Goal: Transaction & Acquisition: Download file/media

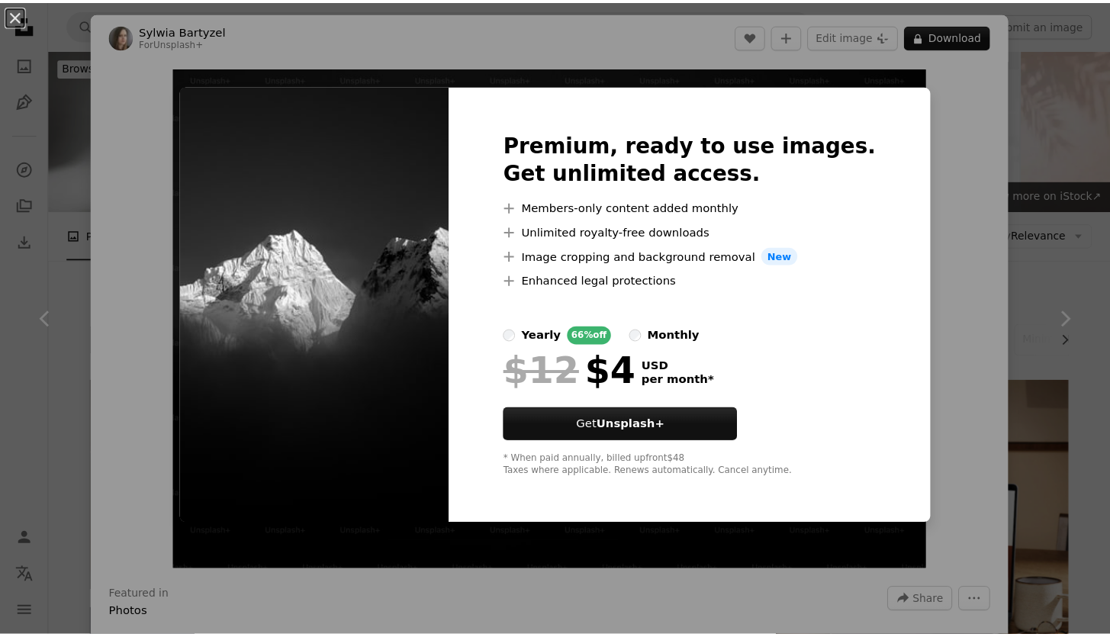
scroll to position [630, 0]
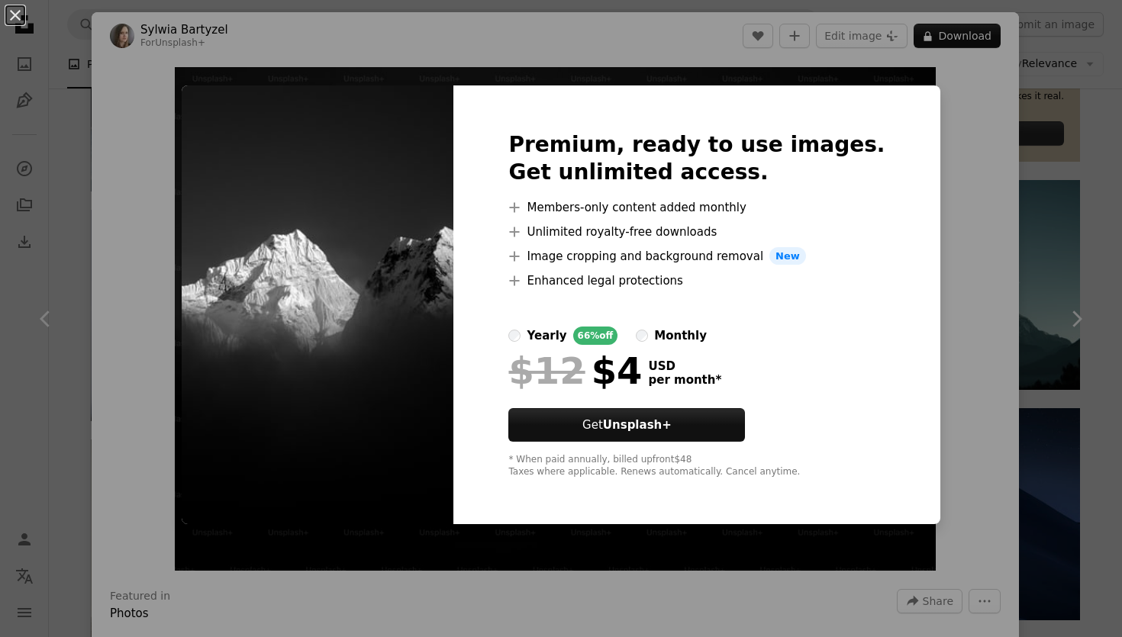
click at [1085, 158] on div "An X shape Premium, ready to use images. Get unlimited access. A plus sign Memb…" at bounding box center [561, 318] width 1122 height 637
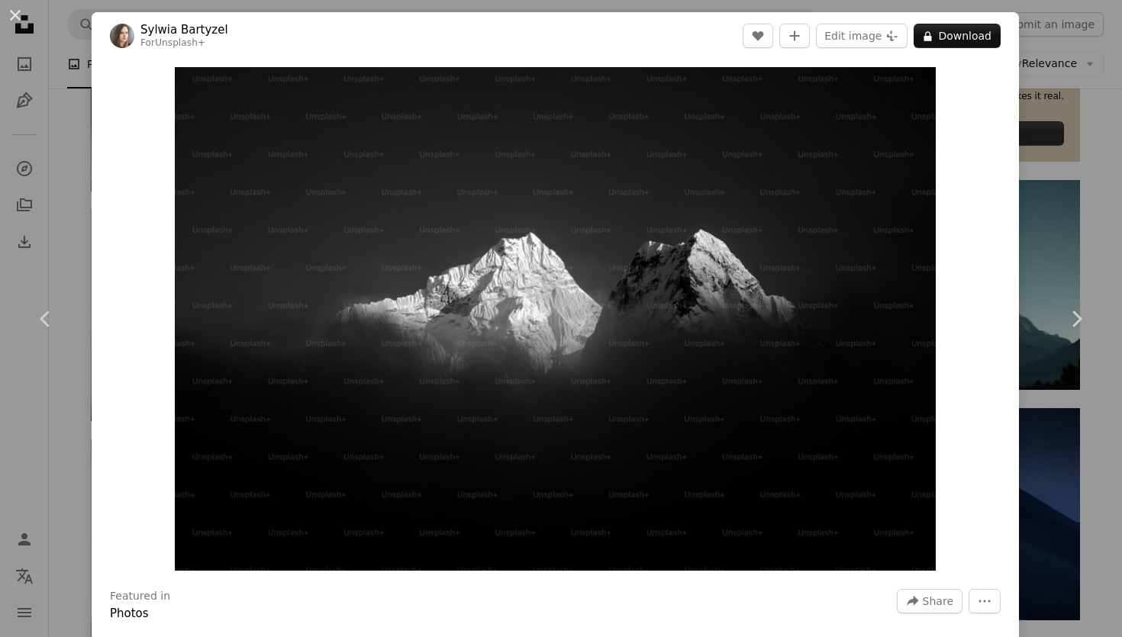
click at [1084, 159] on div "An X shape Chevron left Chevron right [PERSON_NAME] For Unsplash+ A heart A plu…" at bounding box center [561, 318] width 1122 height 637
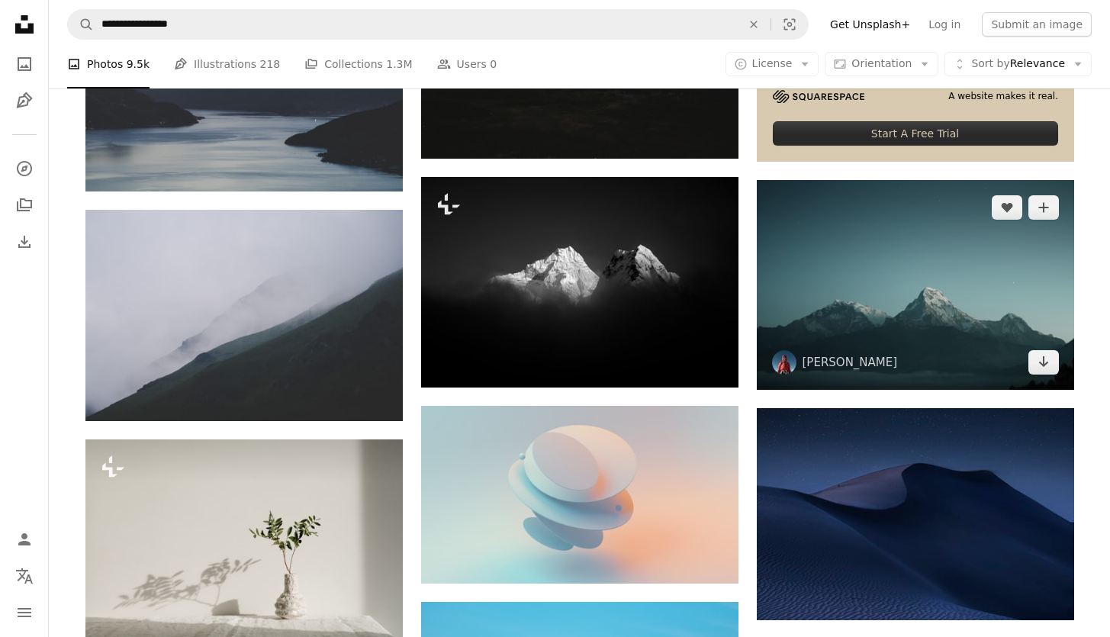
click at [985, 262] on img at bounding box center [915, 285] width 317 height 210
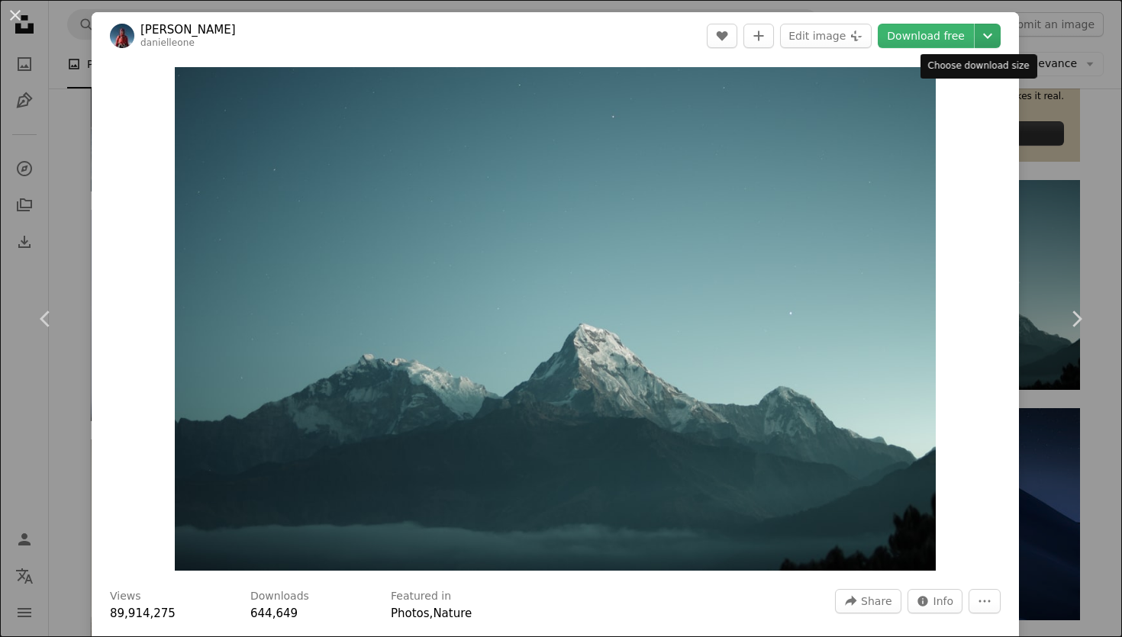
click at [975, 44] on icon "Chevron down" at bounding box center [987, 36] width 24 height 18
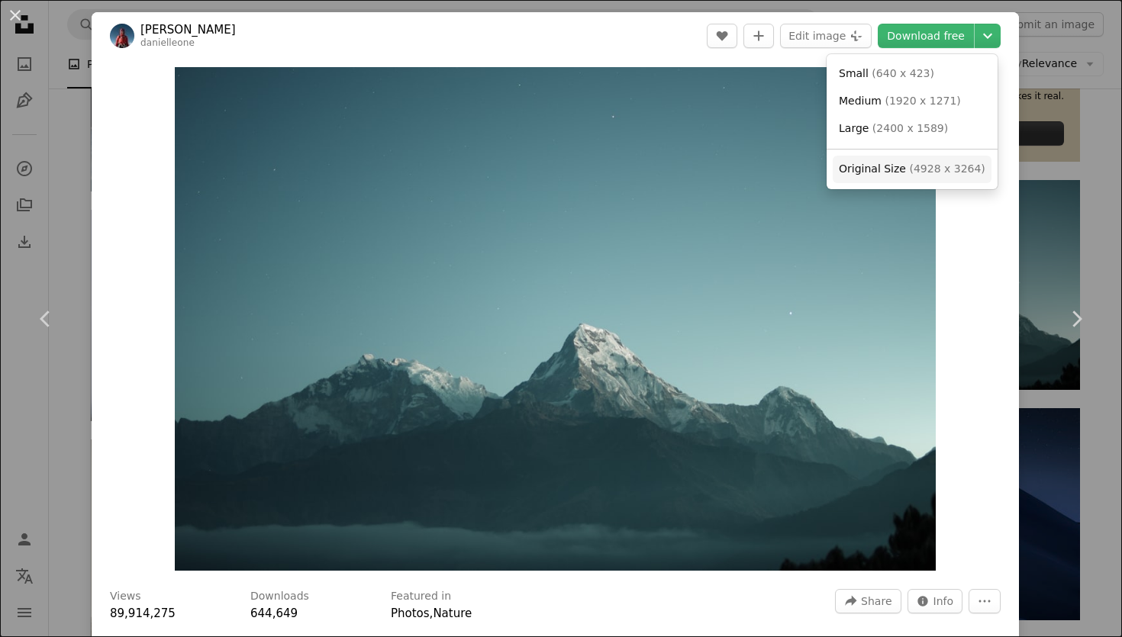
click at [931, 162] on span "Original Size ( 4928 x 3264 )" at bounding box center [912, 169] width 147 height 15
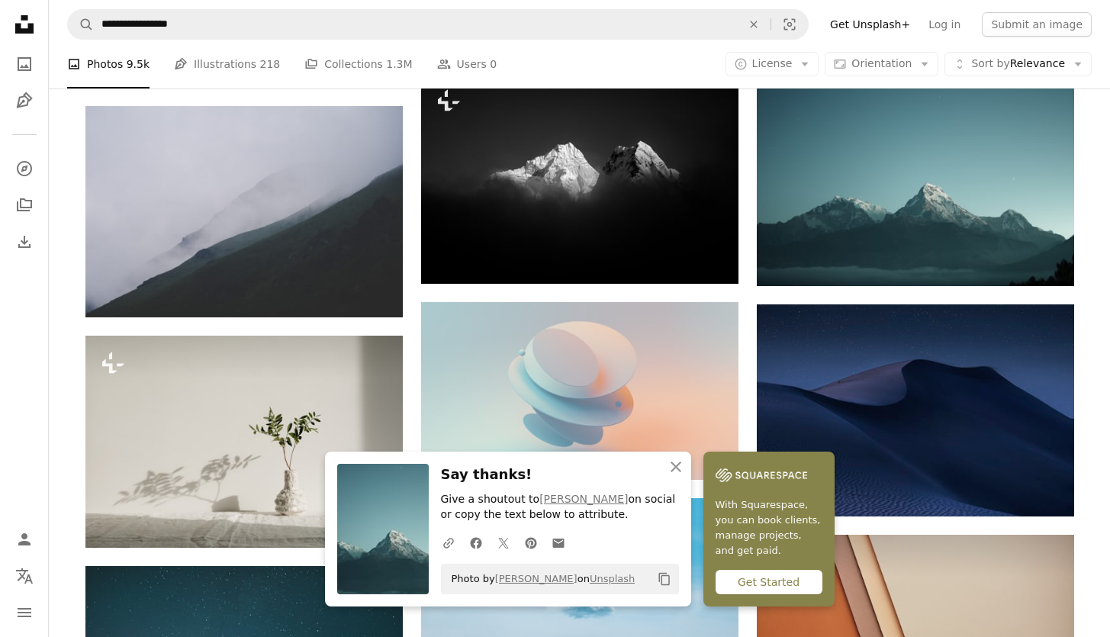
scroll to position [1460, 0]
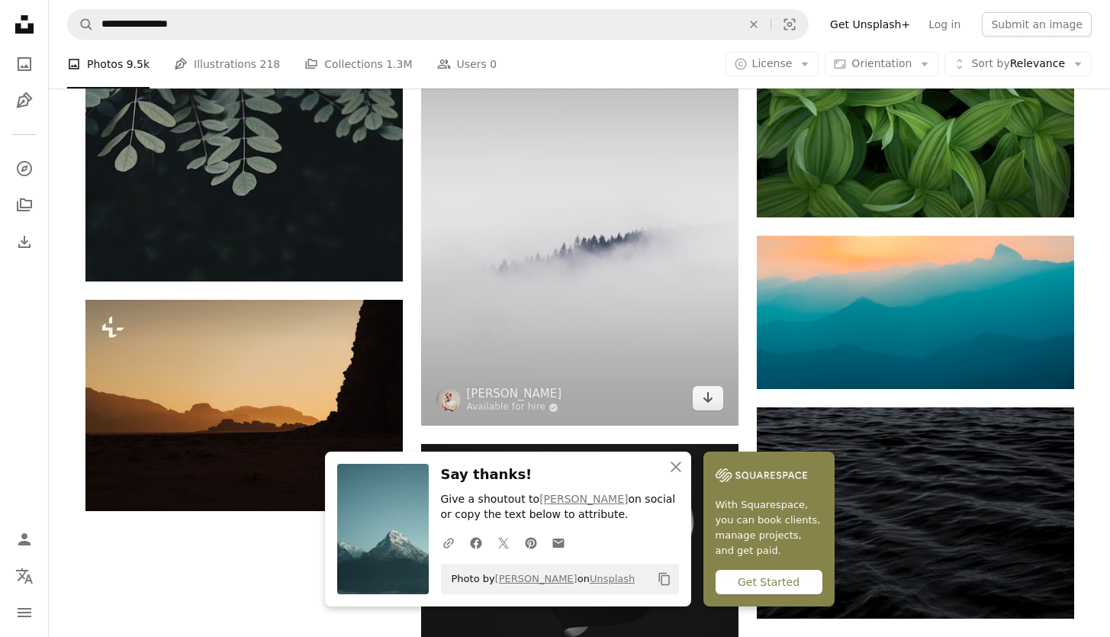
click at [529, 275] on img at bounding box center [579, 214] width 317 height 424
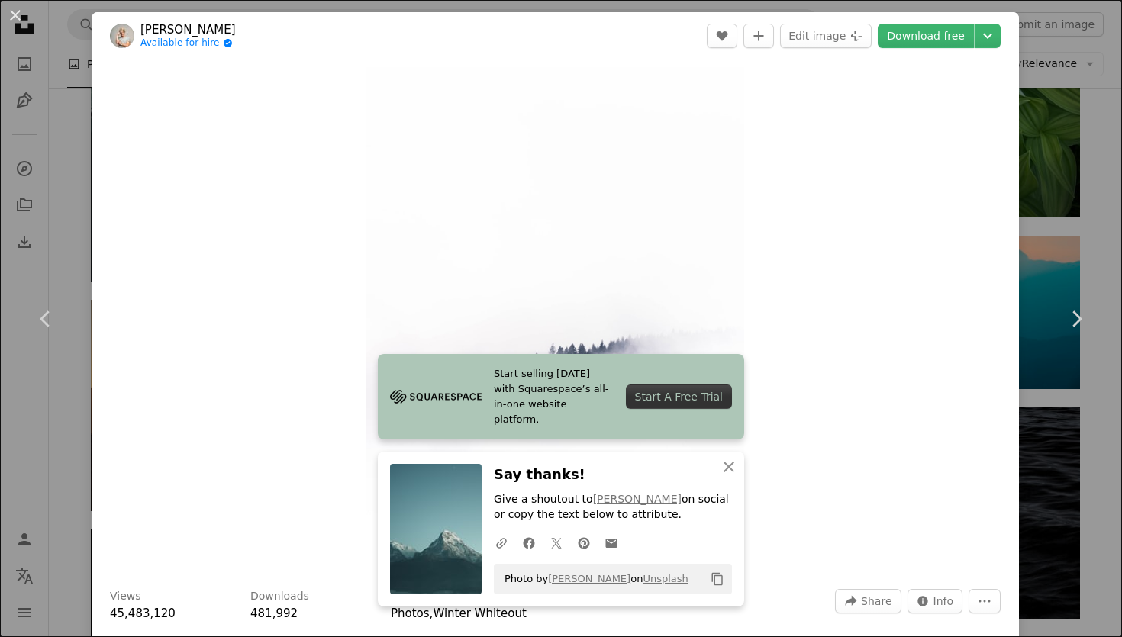
click at [1031, 188] on div "An X shape Chevron left Chevron right [PERSON_NAME] Available for hire A checkm…" at bounding box center [561, 318] width 1122 height 637
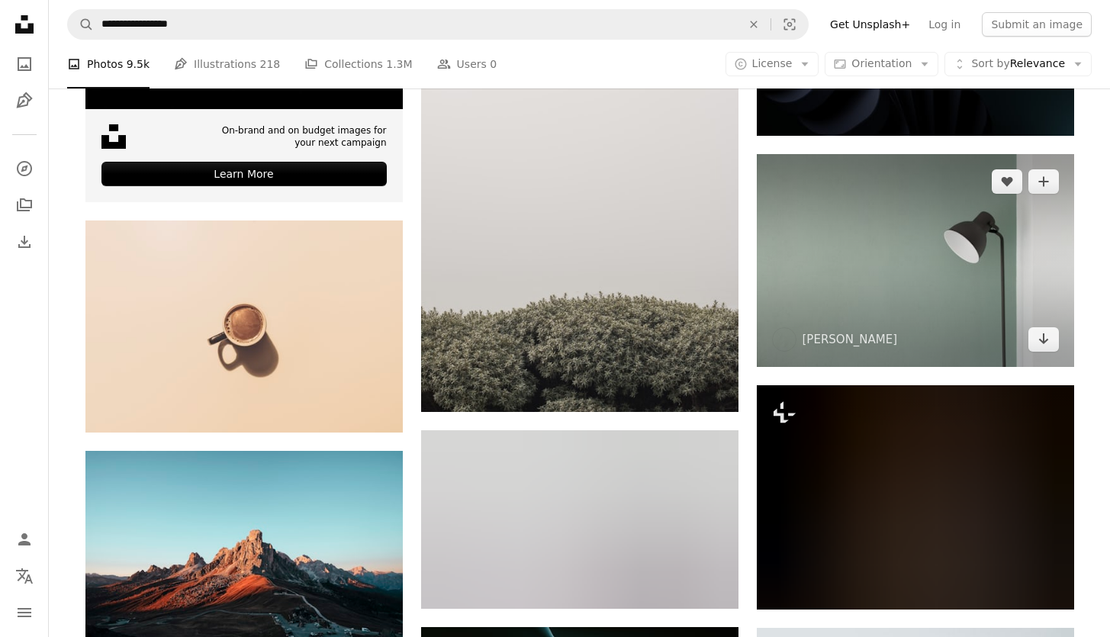
scroll to position [2578, 0]
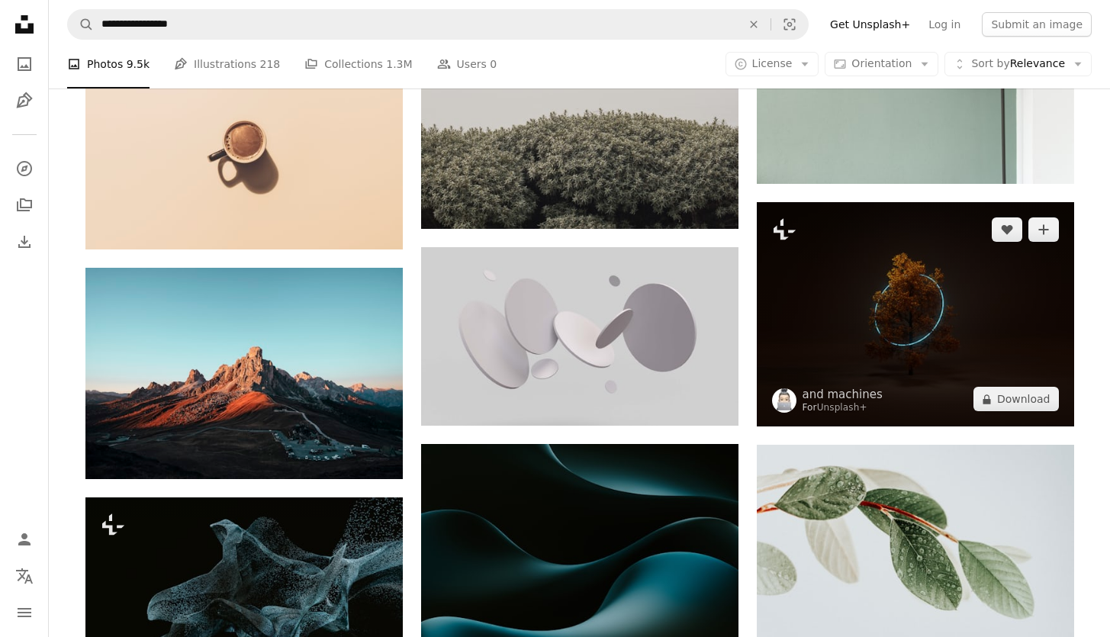
click at [911, 309] on img at bounding box center [915, 314] width 317 height 225
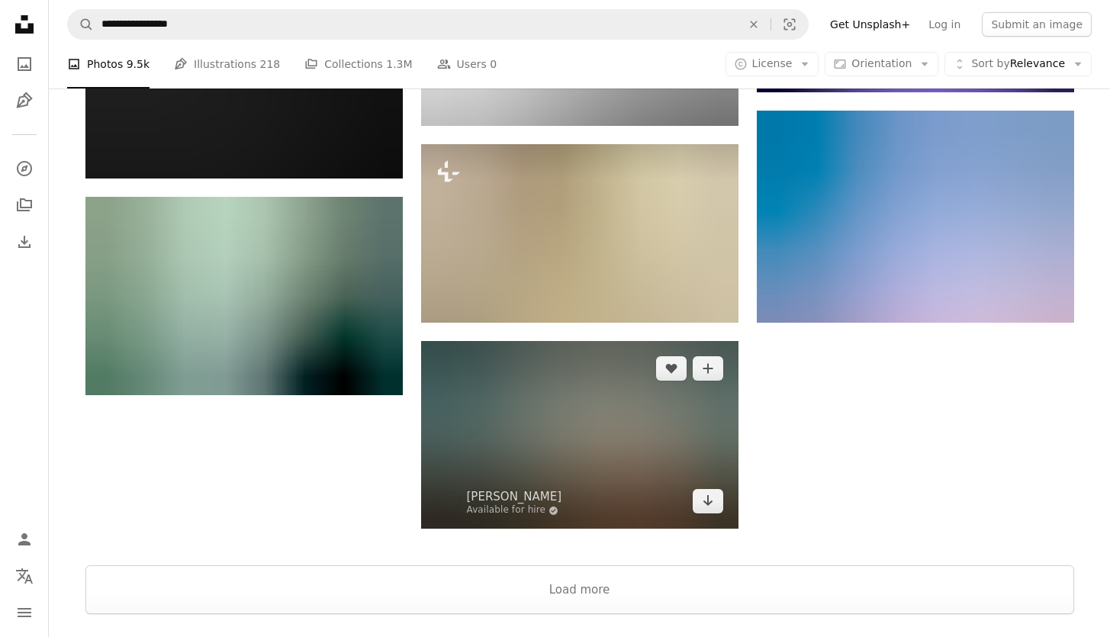
scroll to position [3324, 0]
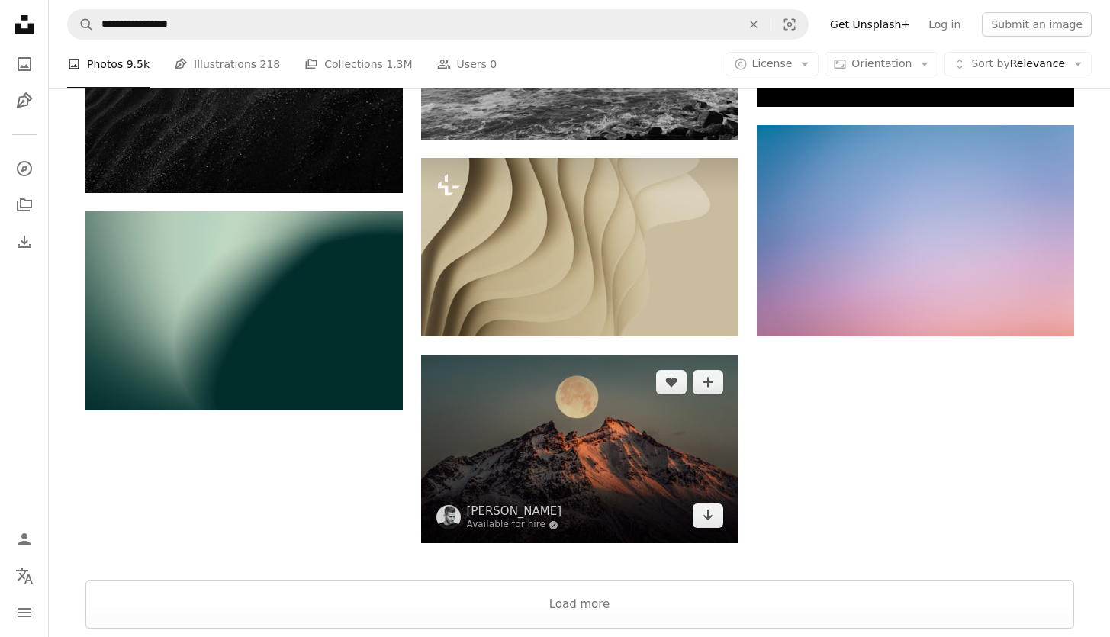
click at [581, 425] on img at bounding box center [579, 449] width 317 height 188
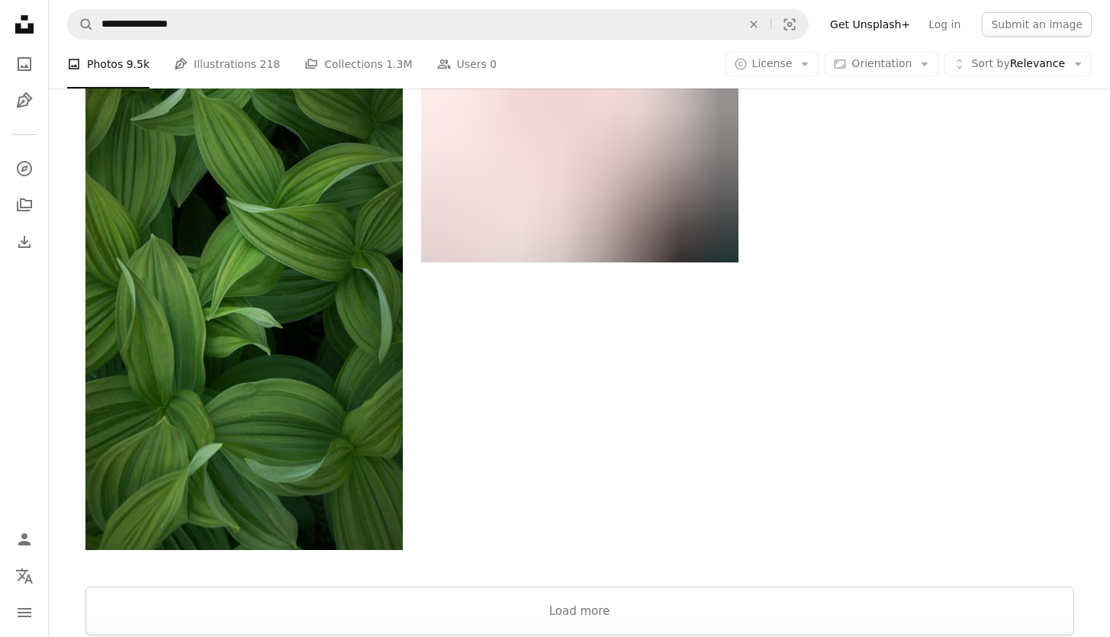
scroll to position [5682, 0]
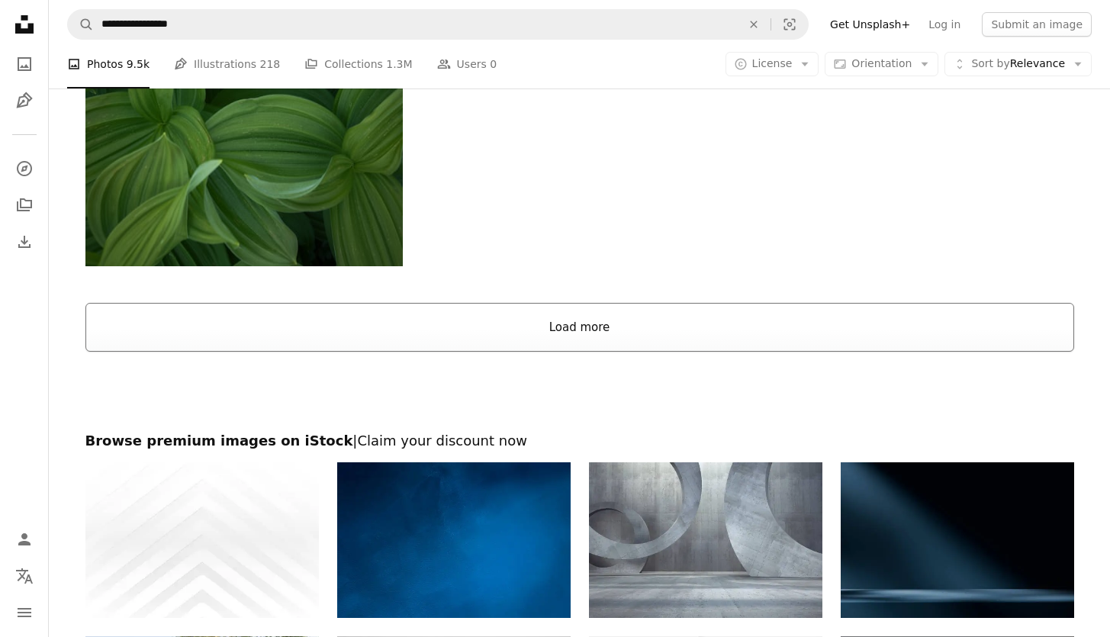
click at [568, 335] on button "Load more" at bounding box center [579, 327] width 989 height 49
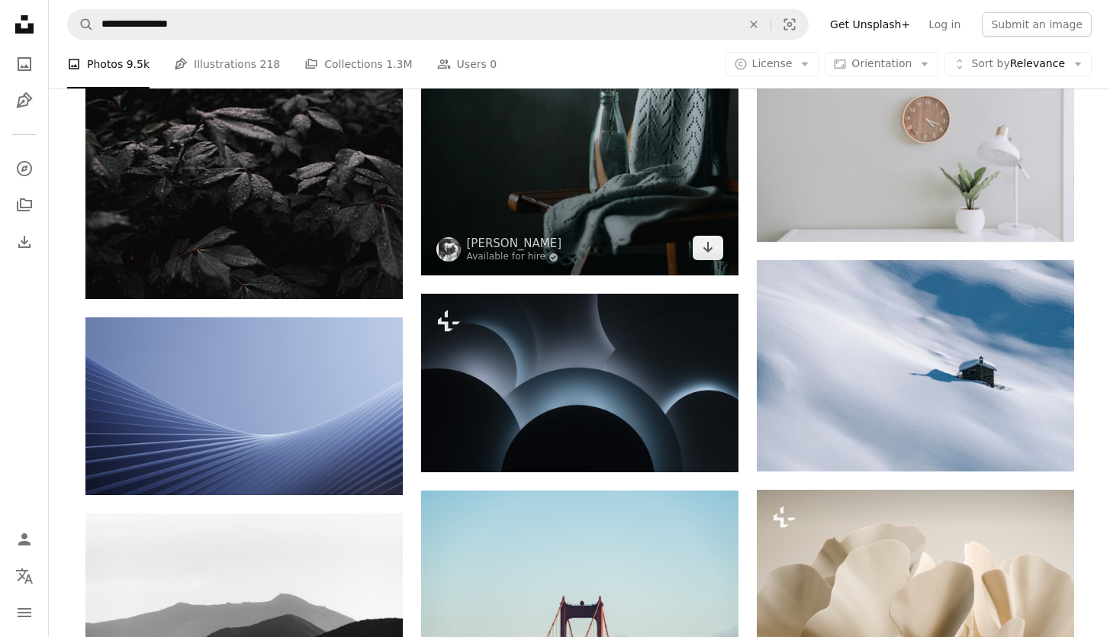
scroll to position [6123, 0]
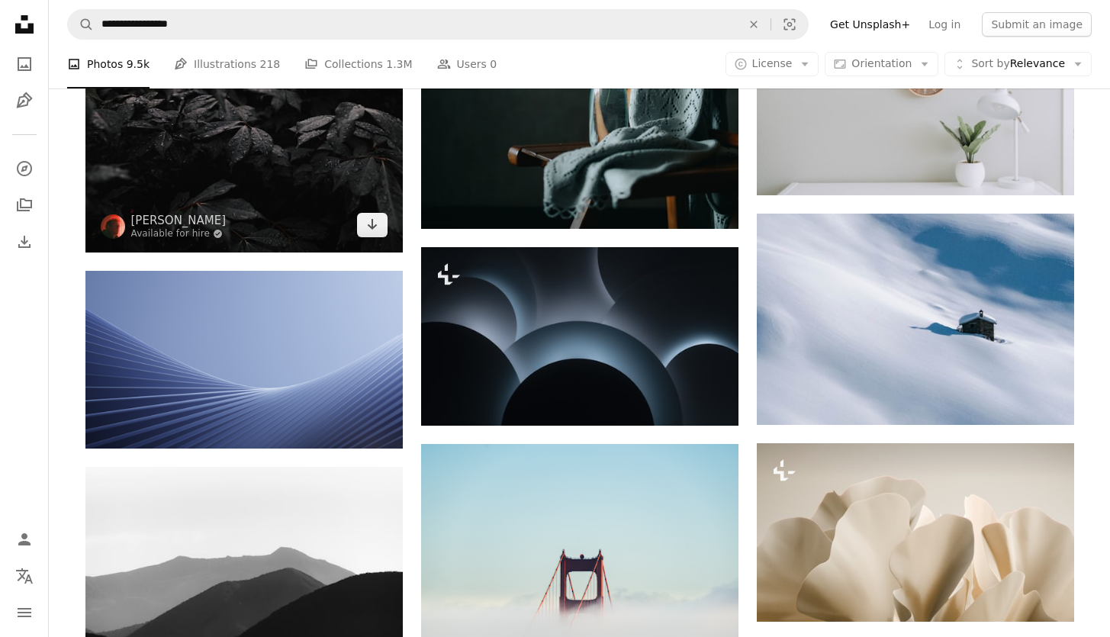
click at [282, 189] on img at bounding box center [243, 146] width 317 height 211
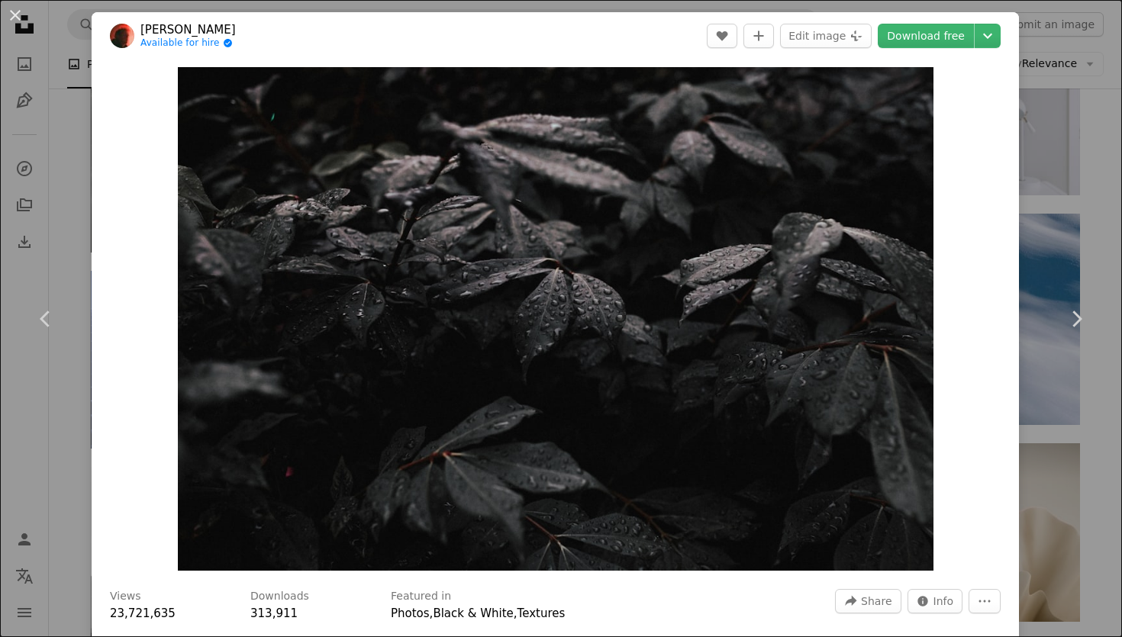
click at [1027, 188] on div "An X shape Chevron left Chevron right [PERSON_NAME] Available for hire A checkm…" at bounding box center [561, 318] width 1122 height 637
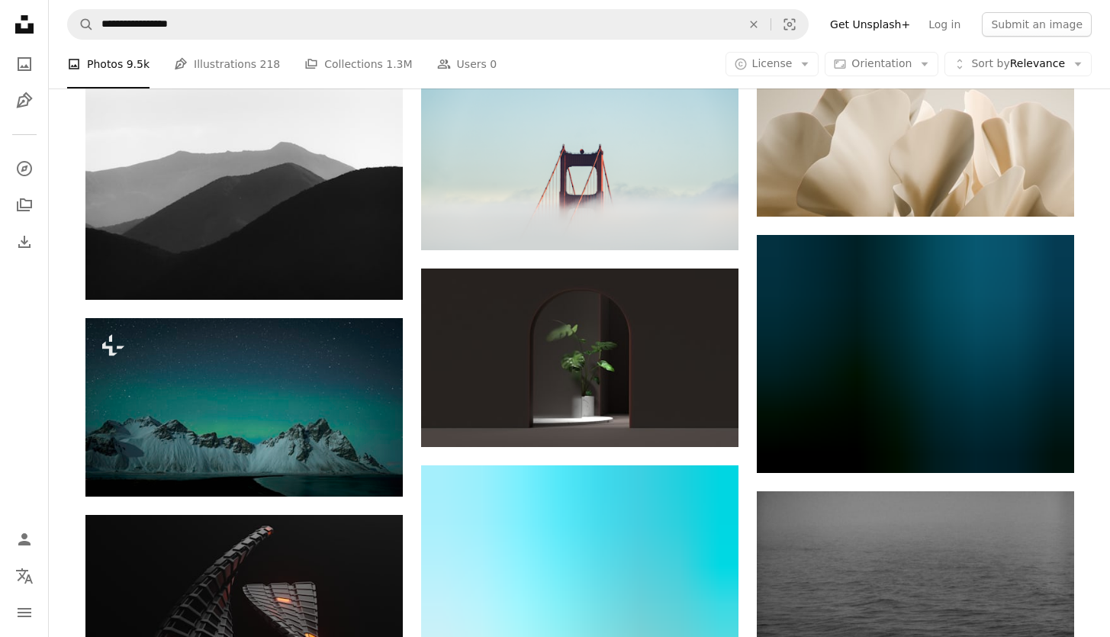
scroll to position [6528, 0]
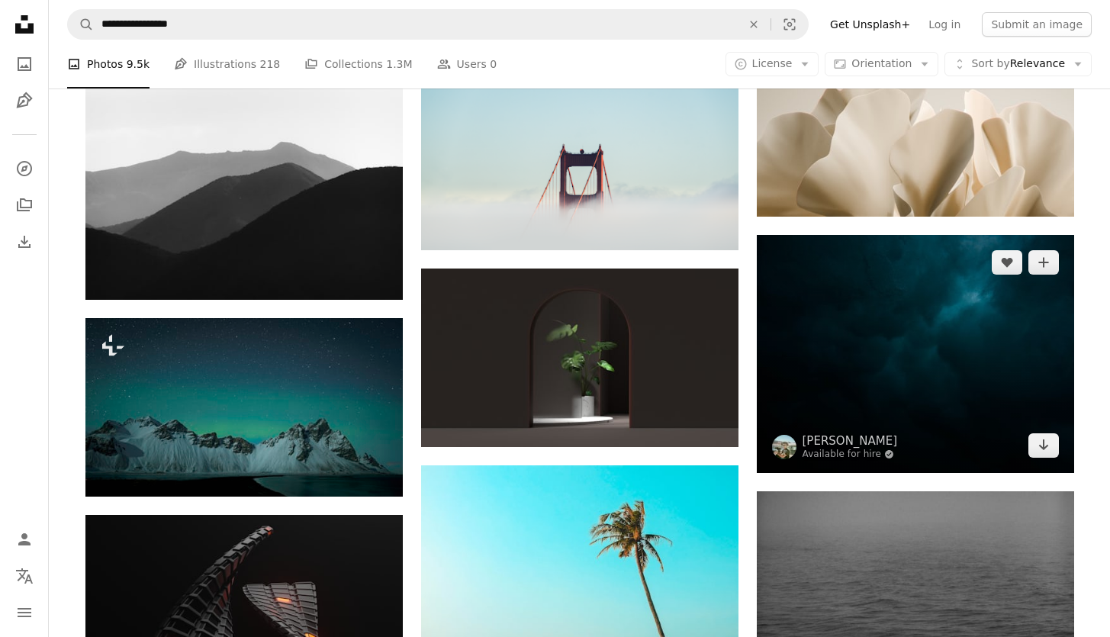
click at [903, 301] on img at bounding box center [915, 354] width 317 height 238
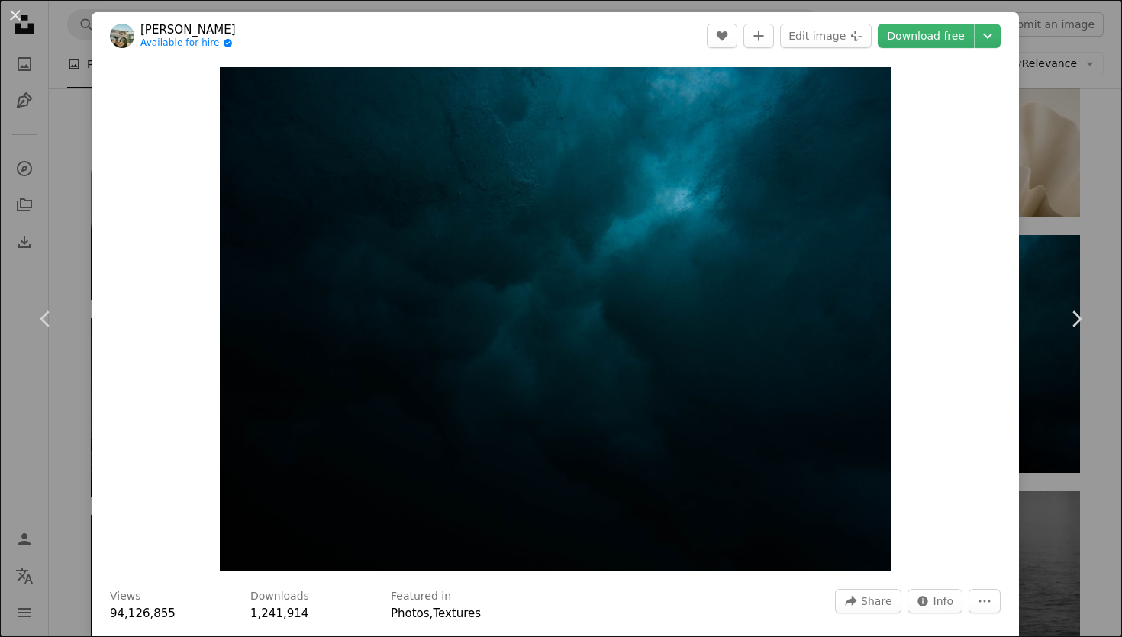
click at [1033, 214] on div "An X shape Chevron left Chevron right [PERSON_NAME] Available for hire A checkm…" at bounding box center [561, 318] width 1122 height 637
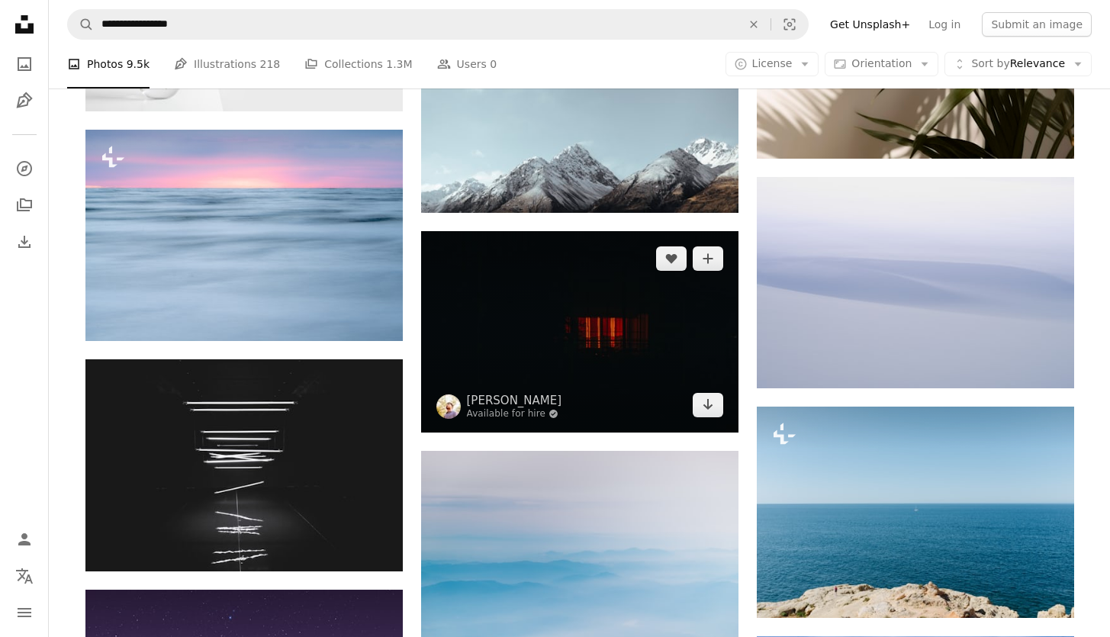
scroll to position [8060, 0]
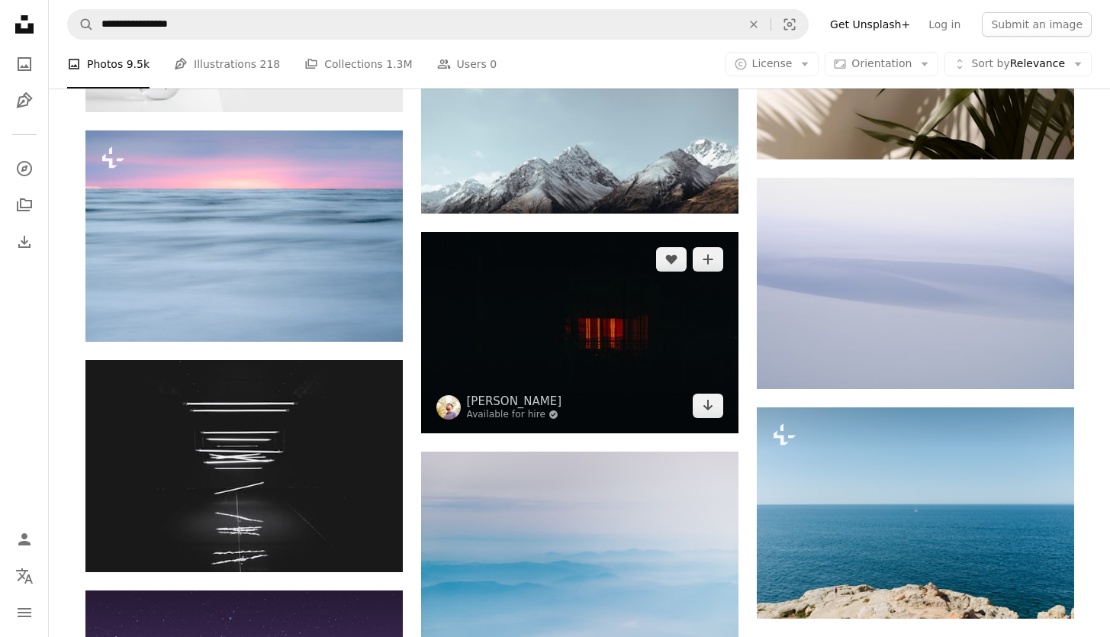
click at [607, 288] on img at bounding box center [579, 332] width 317 height 201
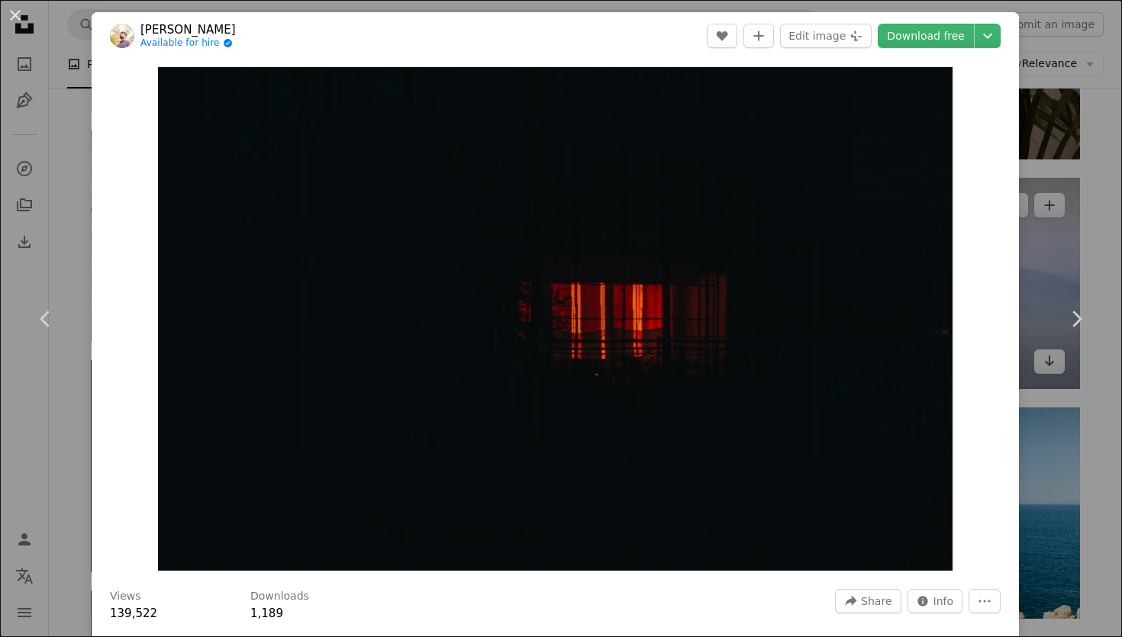
click at [1059, 226] on div "An X shape Chevron left Chevron right [PERSON_NAME] Available for hire A checkm…" at bounding box center [561, 318] width 1122 height 637
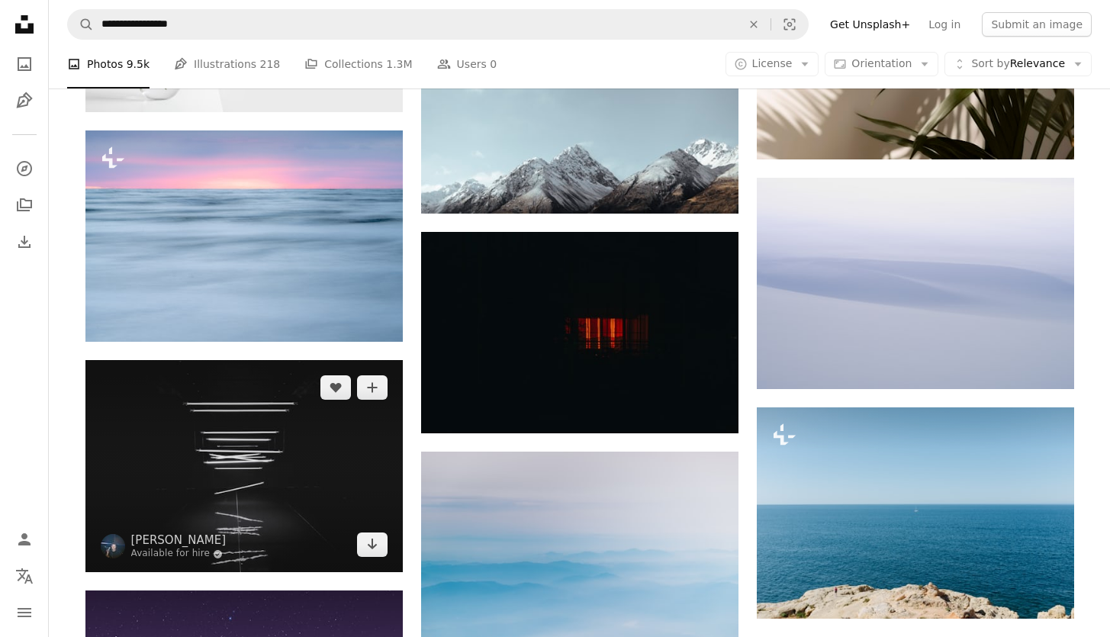
click at [321, 414] on img at bounding box center [243, 466] width 317 height 212
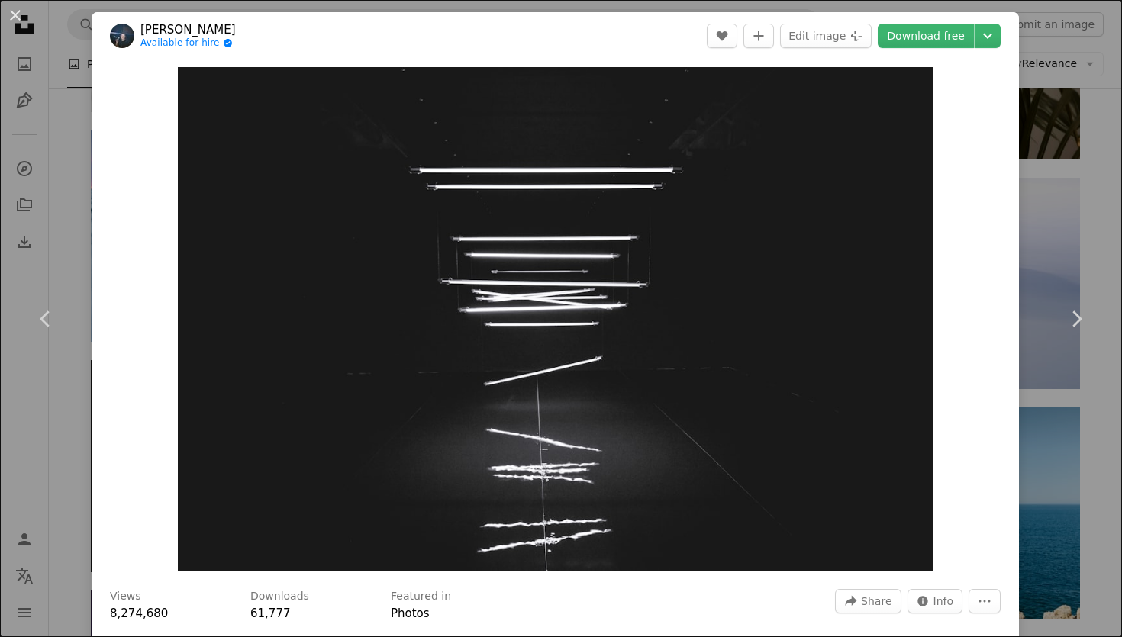
click at [1060, 236] on div "An X shape Chevron left Chevron right [PERSON_NAME] Available for hire A checkm…" at bounding box center [561, 318] width 1122 height 637
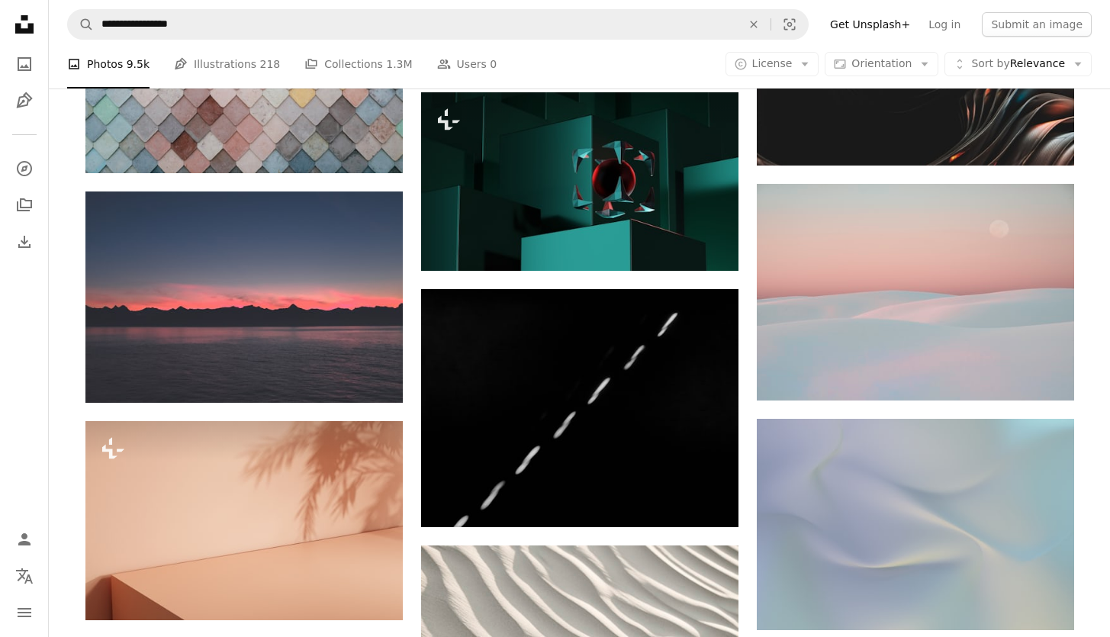
scroll to position [10873, 0]
